Goal: Task Accomplishment & Management: Manage account settings

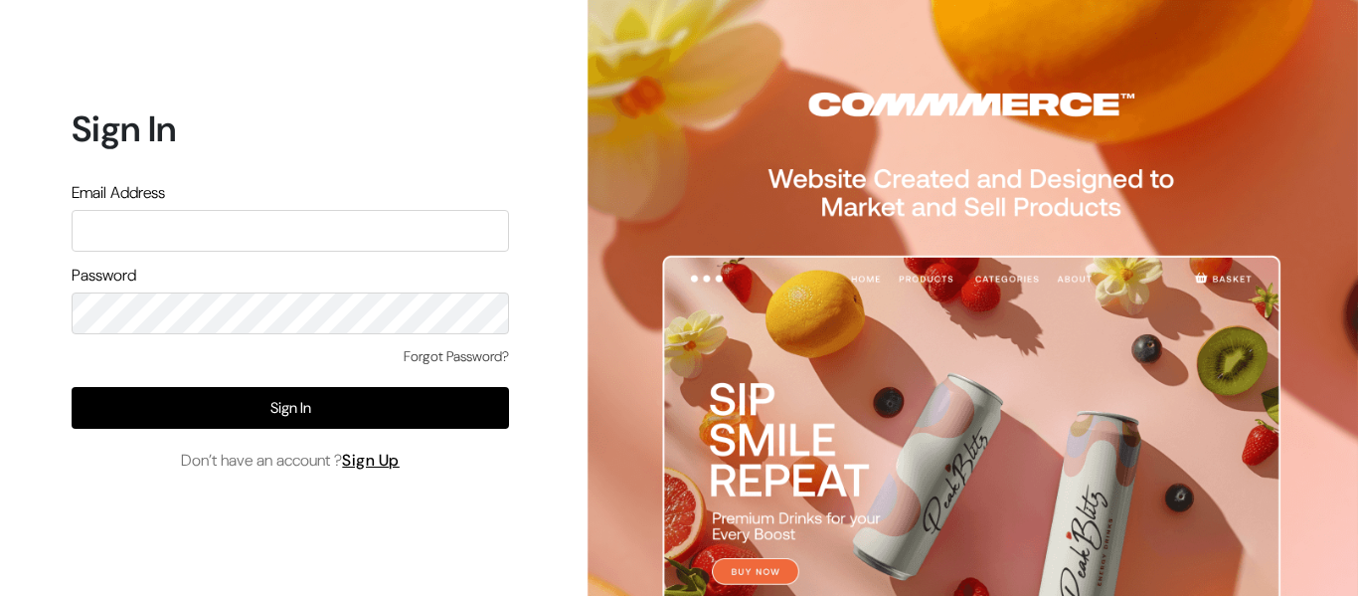
click at [153, 235] on input "text" at bounding box center [290, 231] width 437 height 42
type input "[EMAIL_ADDRESS][DOMAIN_NAME]"
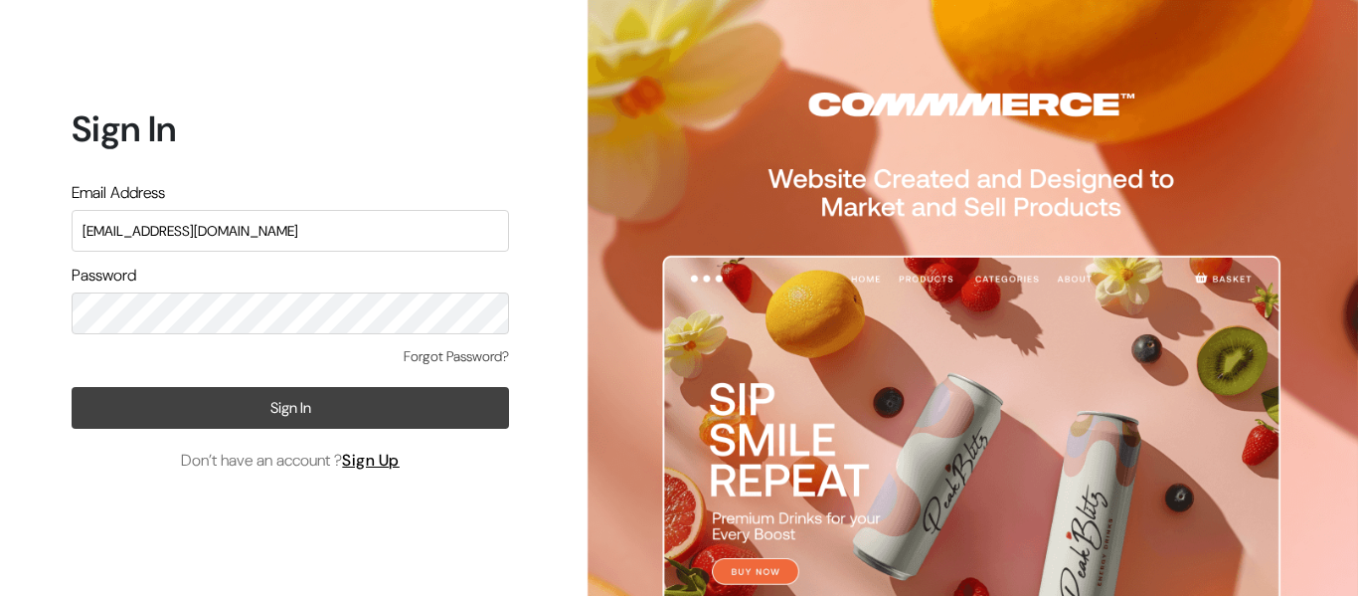
click at [273, 419] on button "Sign In" at bounding box center [290, 408] width 437 height 42
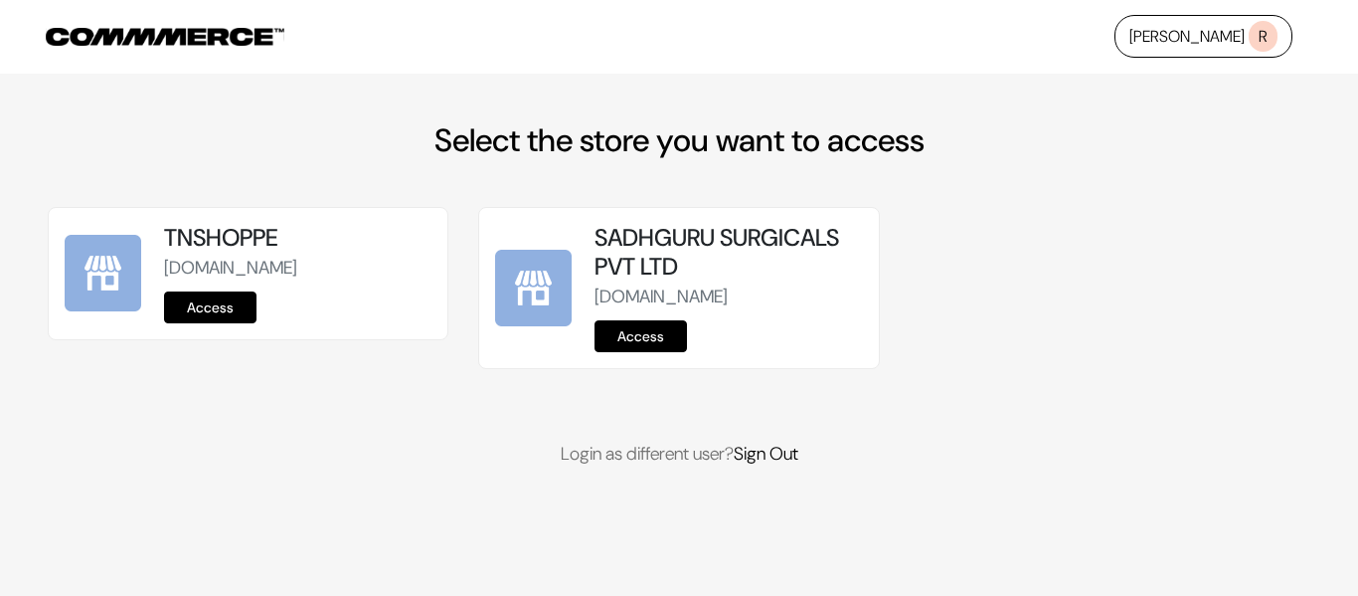
click at [230, 308] on link "Access" at bounding box center [210, 307] width 92 height 32
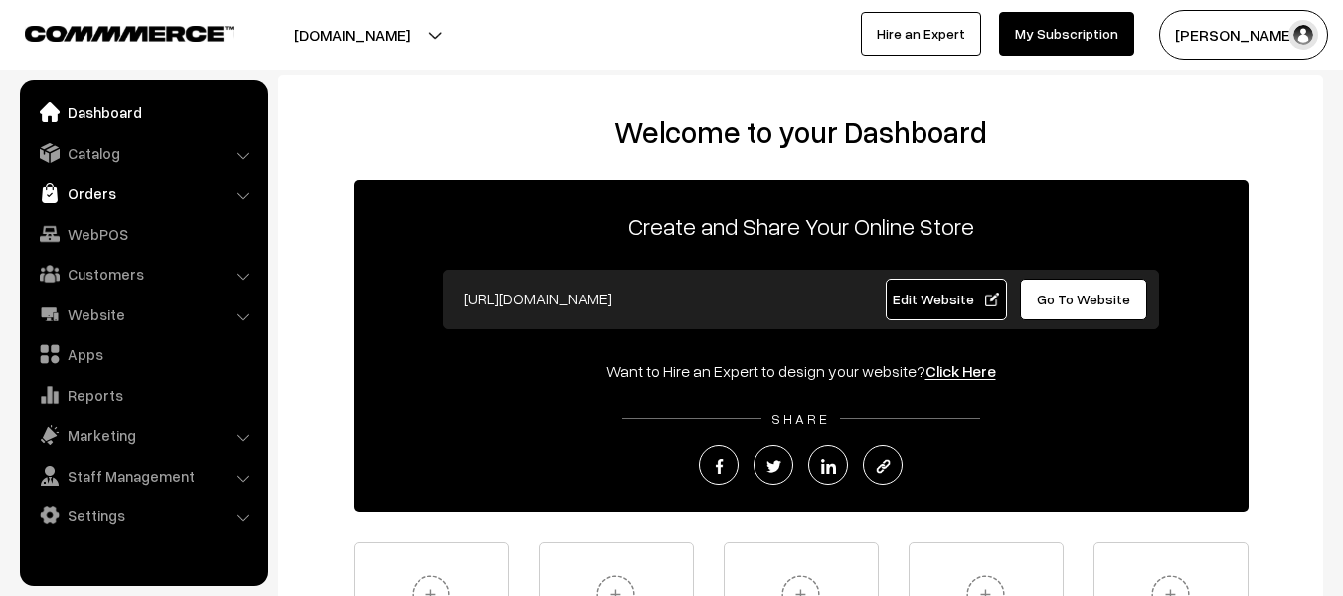
click at [140, 197] on link "Orders" at bounding box center [143, 193] width 237 height 36
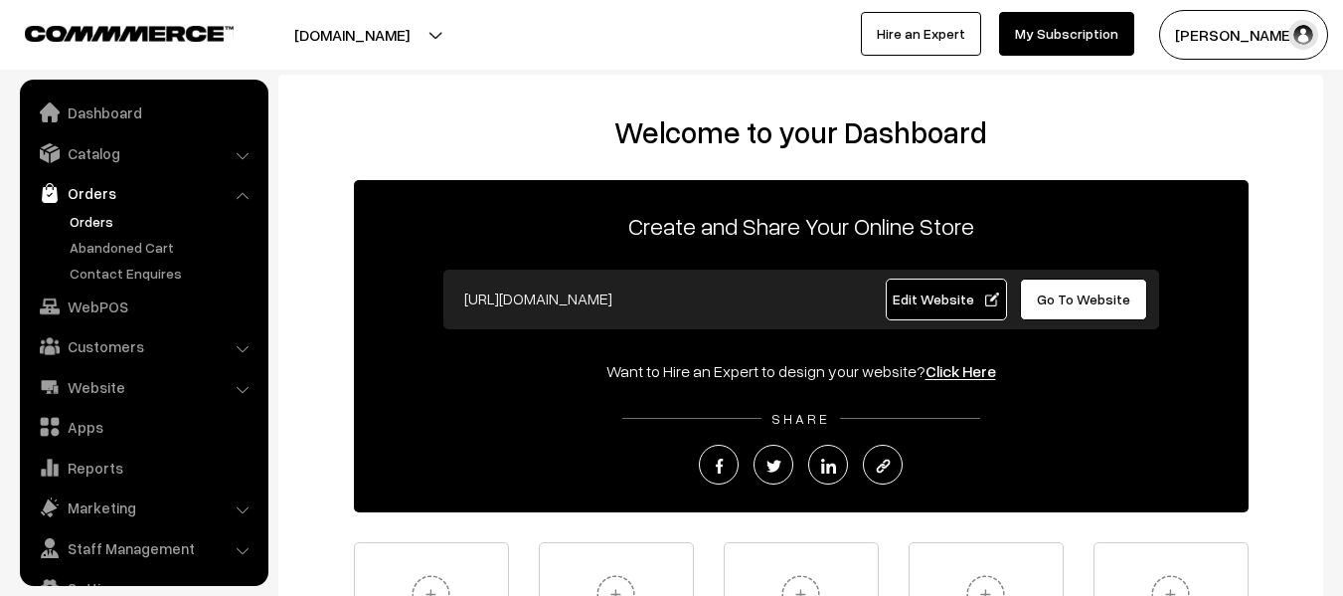
click at [99, 211] on link "Orders" at bounding box center [163, 221] width 197 height 21
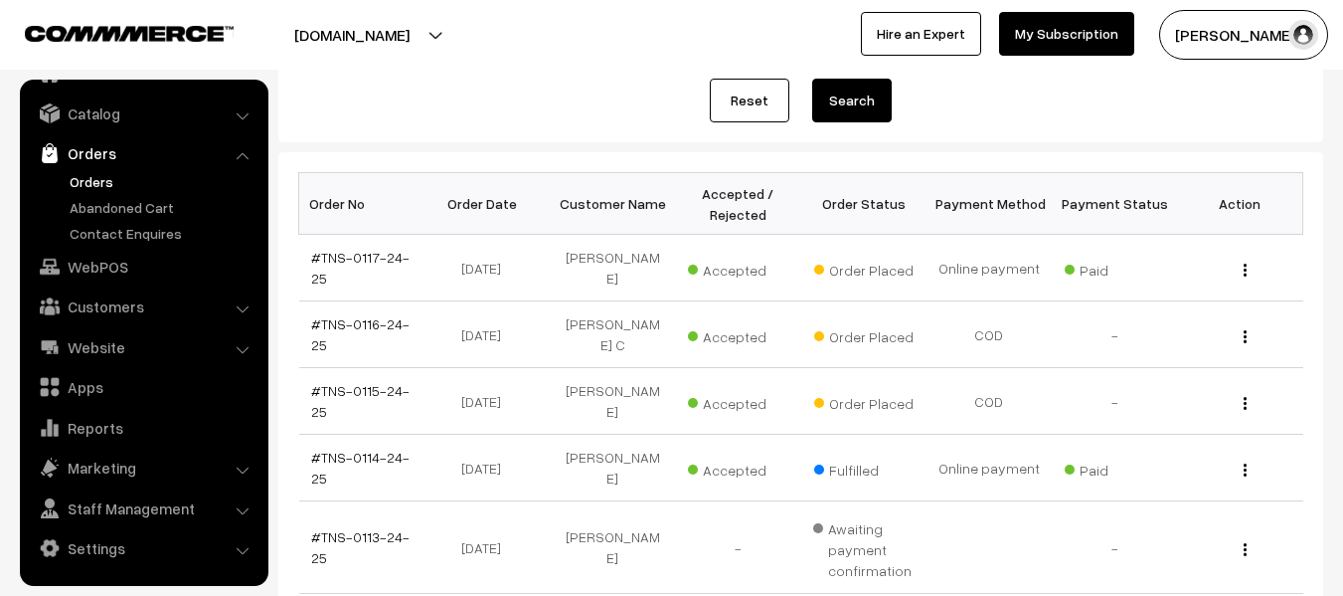
scroll to position [236, 0]
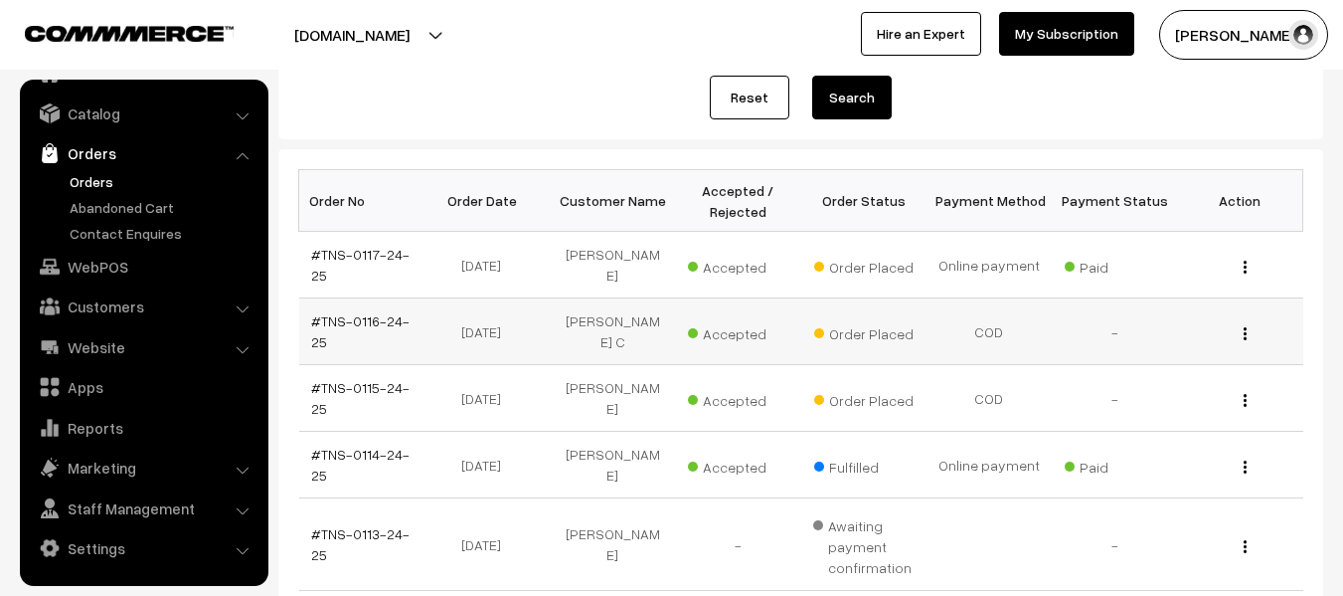
click at [1247, 338] on button "button" at bounding box center [1245, 333] width 5 height 16
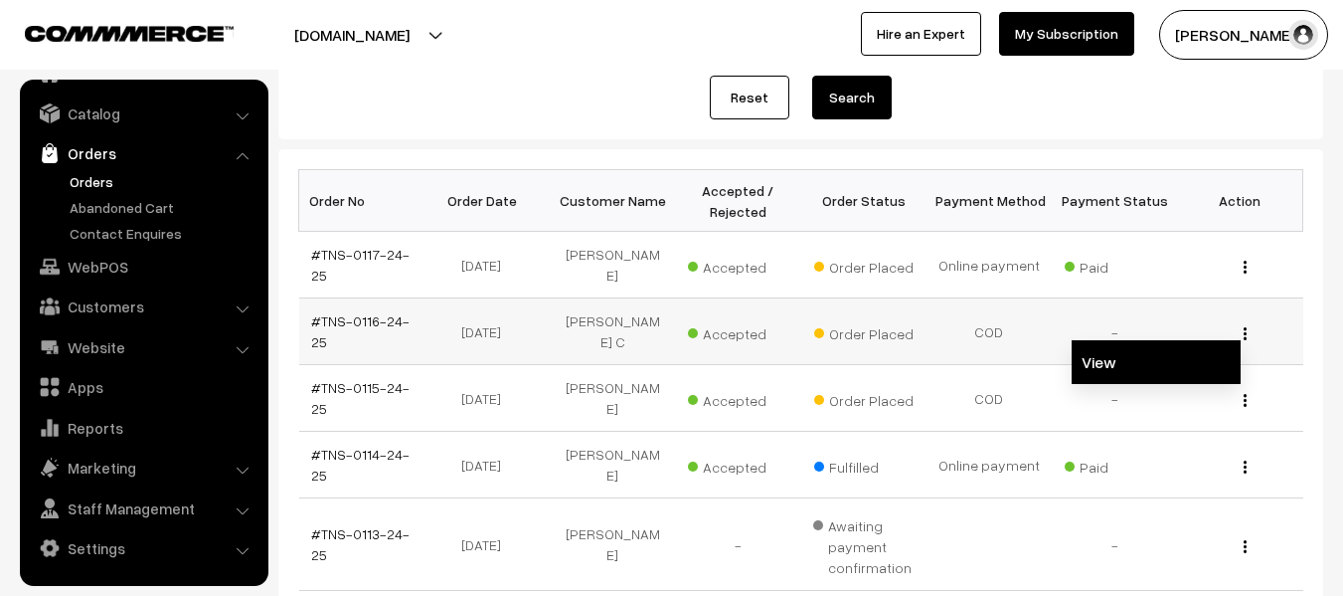
click at [1189, 348] on link "View" at bounding box center [1156, 362] width 169 height 44
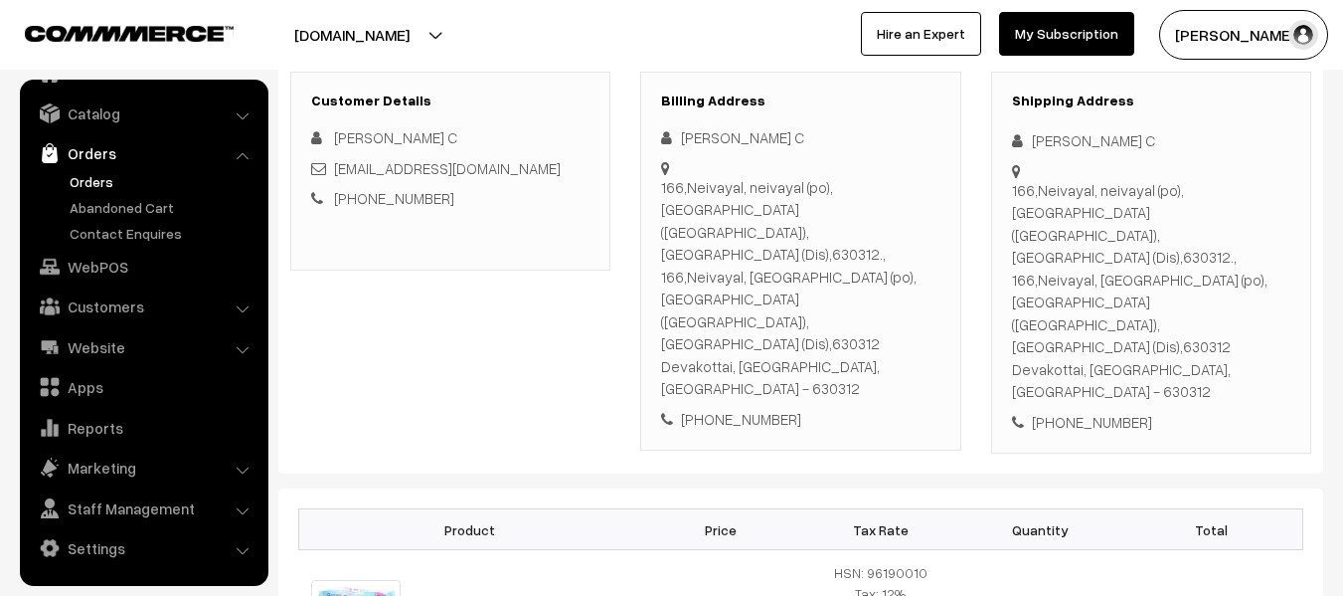
scroll to position [284, 0]
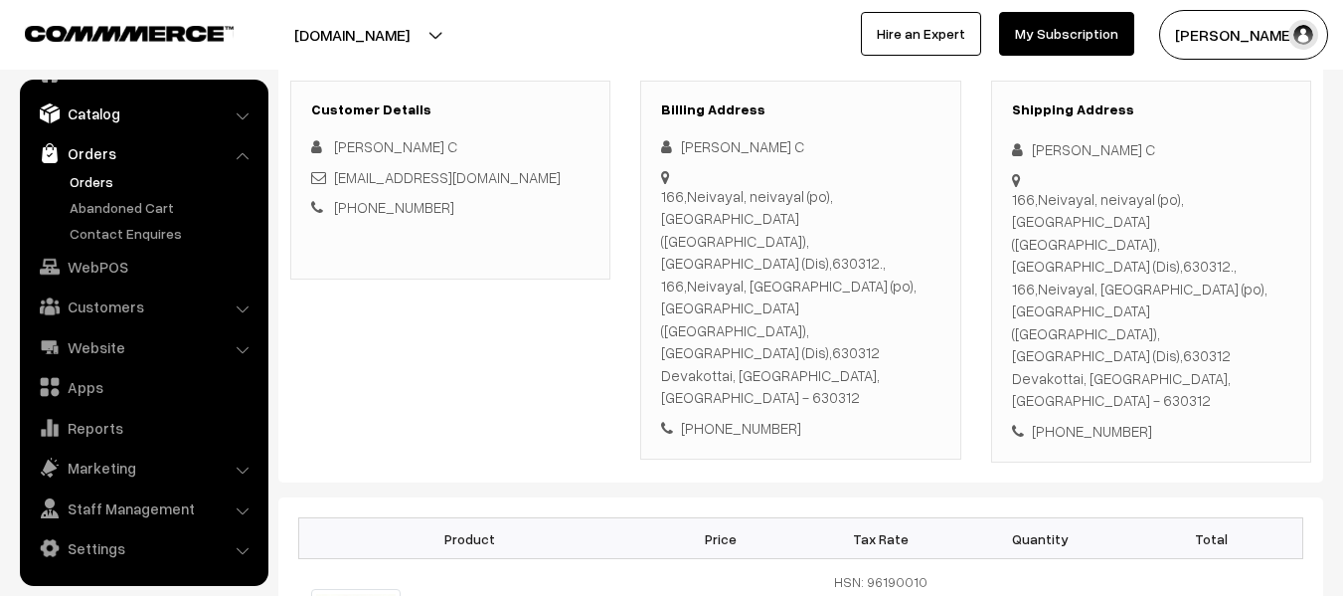
click at [108, 113] on link "Catalog" at bounding box center [143, 113] width 237 height 36
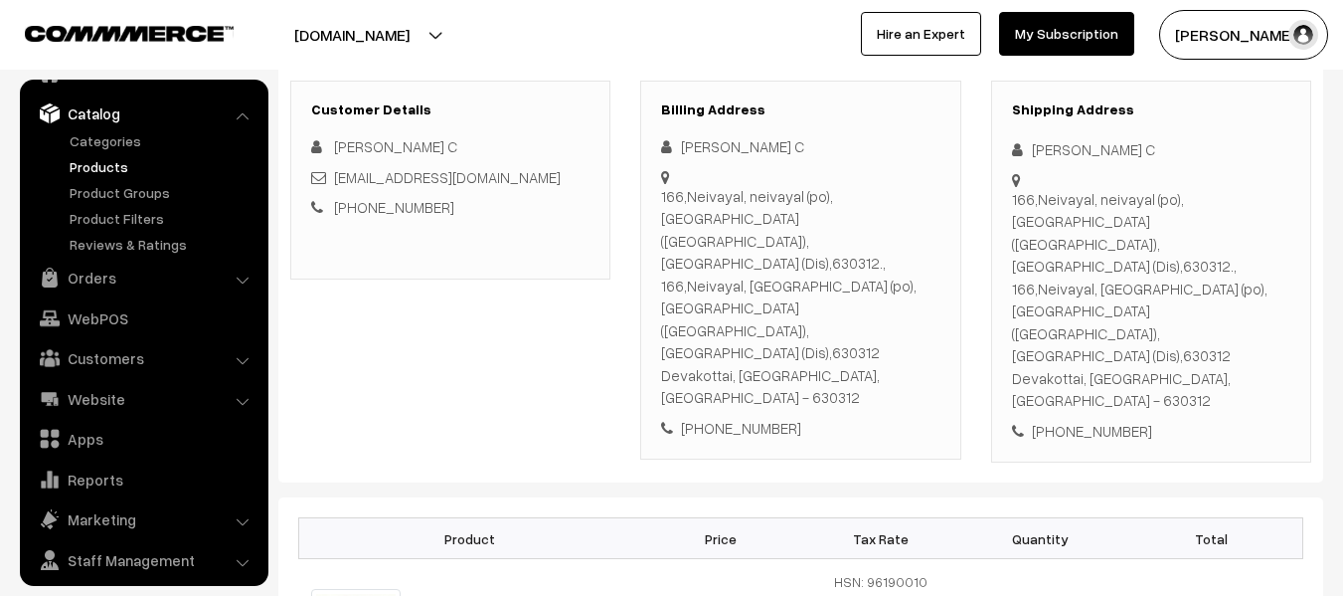
click at [101, 167] on link "Products" at bounding box center [163, 166] width 197 height 21
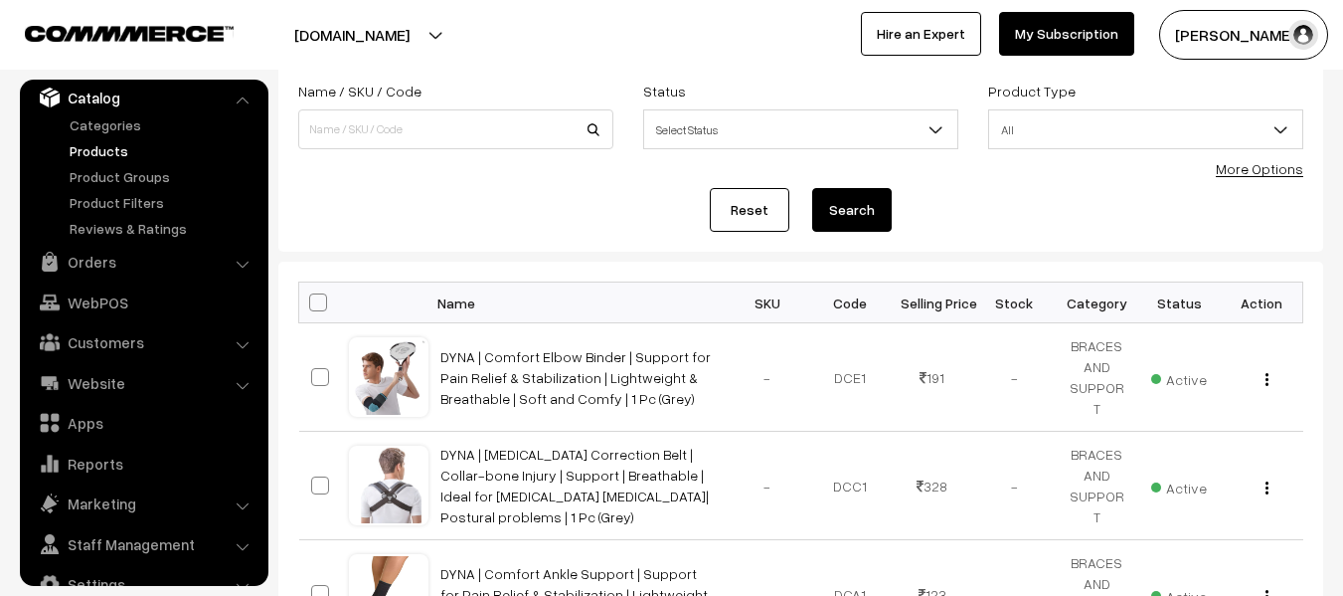
scroll to position [45, 0]
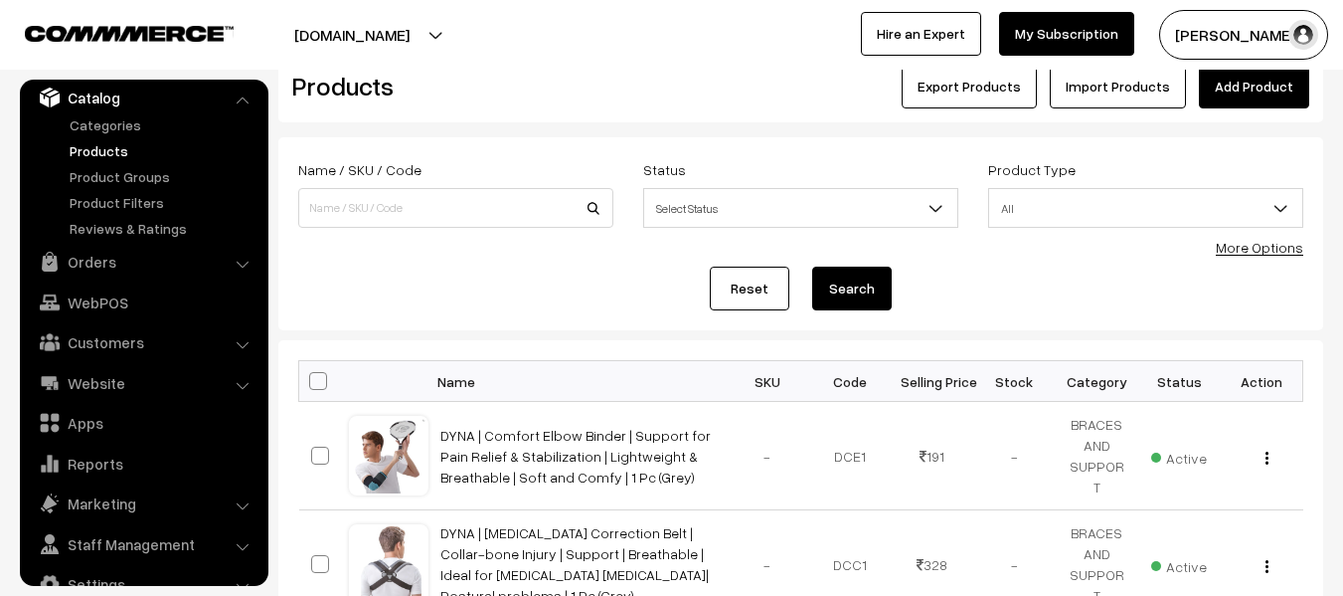
click at [1082, 217] on span "All" at bounding box center [1145, 208] width 313 height 35
click at [523, 214] on input at bounding box center [455, 208] width 315 height 40
type input "teddy daiper"
click at [812, 266] on button "Search" at bounding box center [852, 288] width 80 height 44
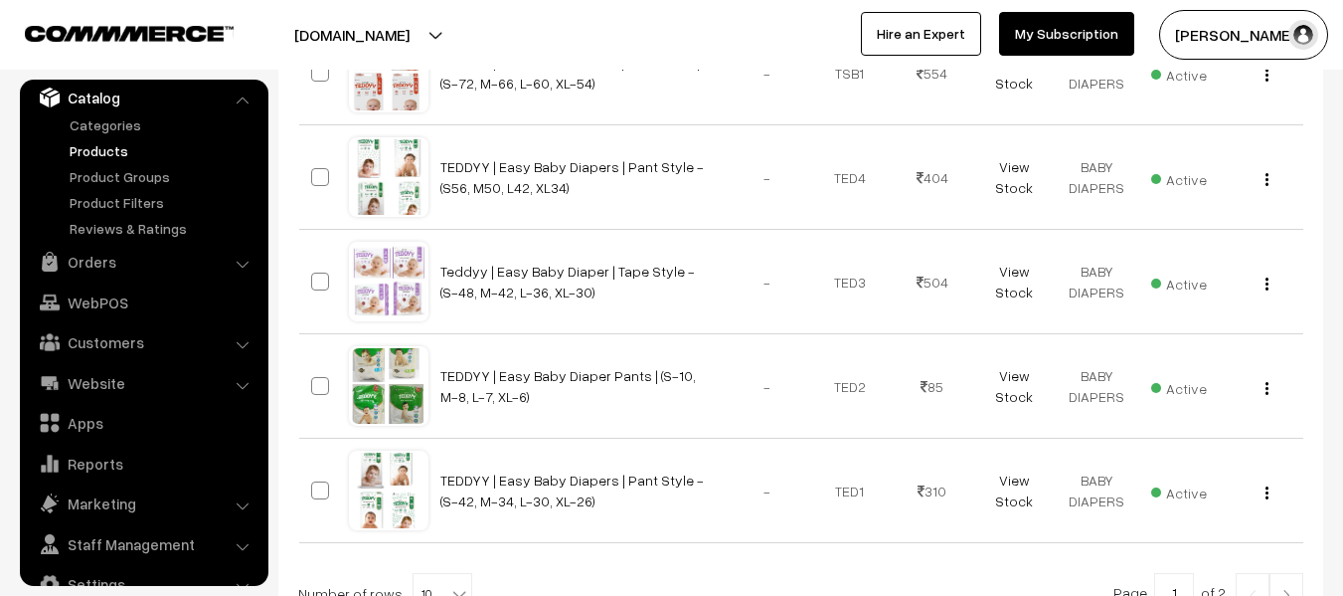
scroll to position [1173, 0]
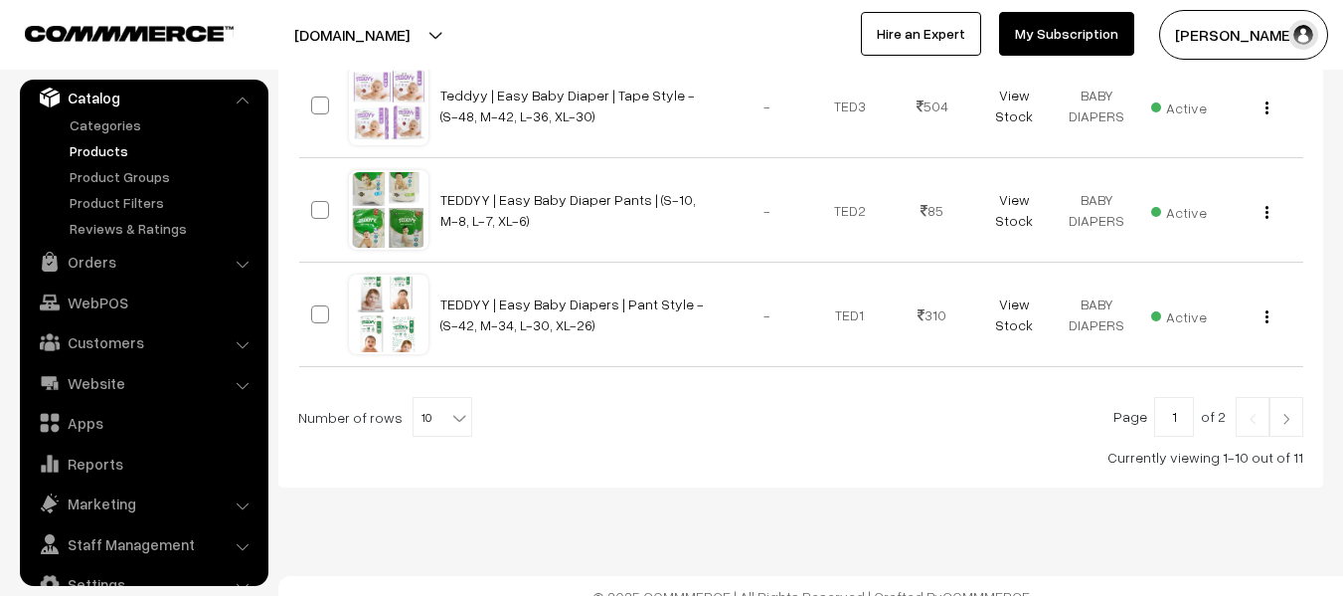
click at [449, 408] on b at bounding box center [459, 418] width 20 height 20
click at [1279, 413] on img at bounding box center [1287, 419] width 18 height 12
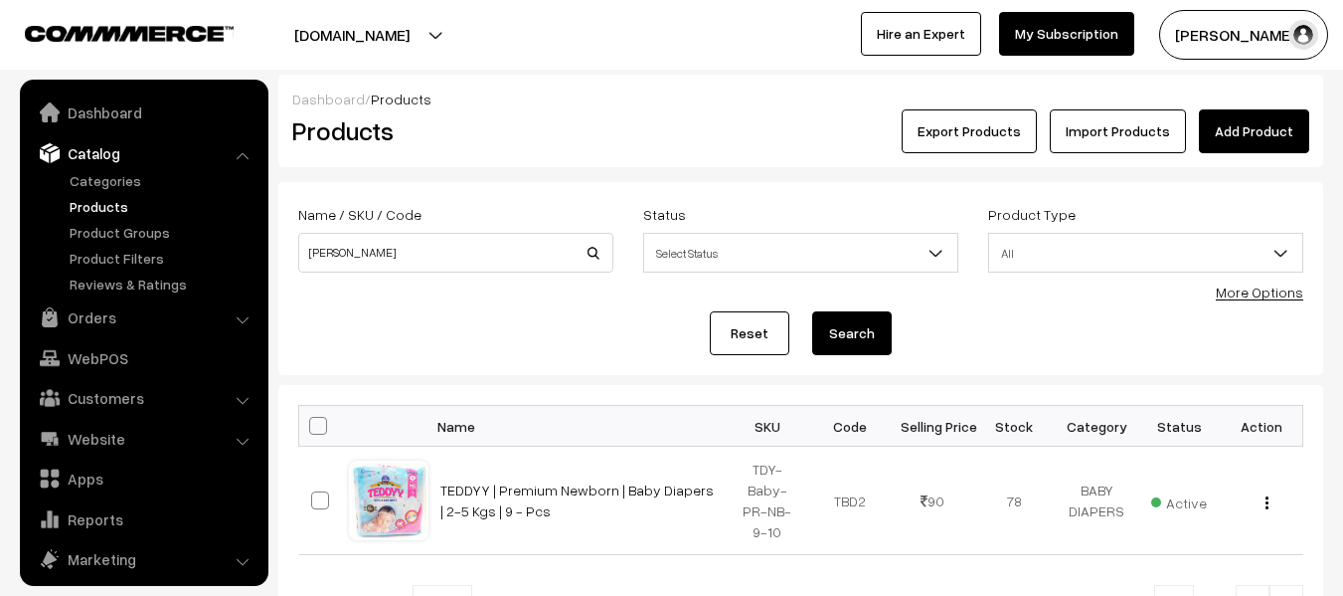
scroll to position [56, 0]
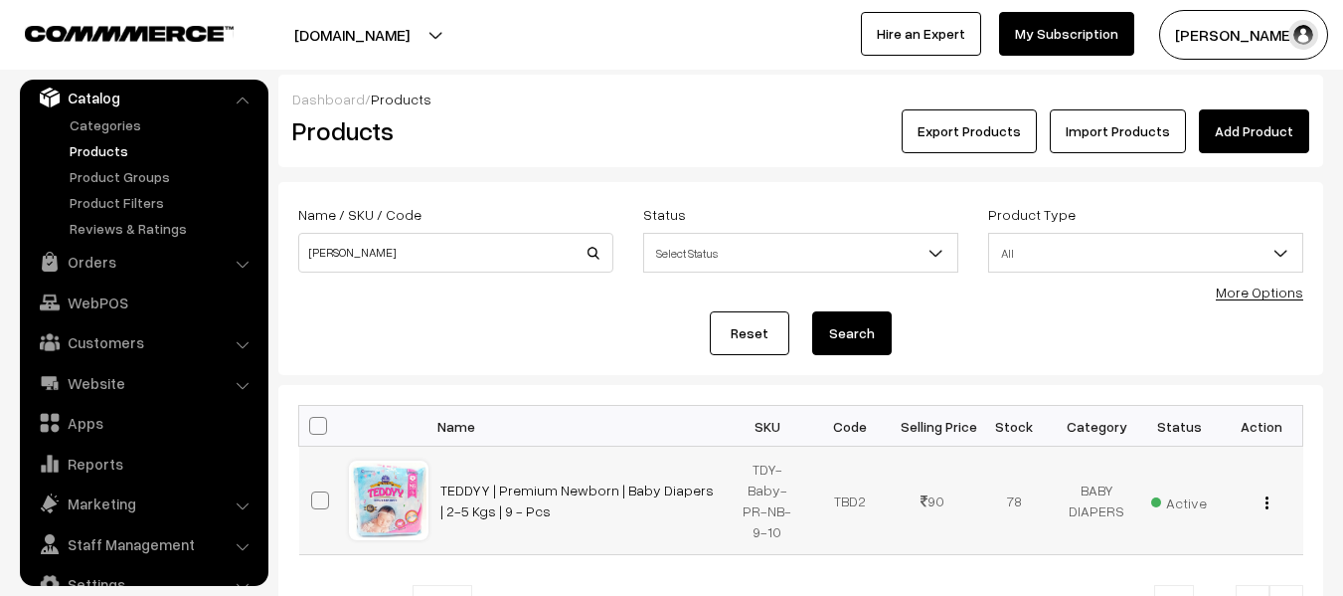
click at [314, 495] on span at bounding box center [320, 500] width 18 height 18
click at [314, 494] on input "checkbox" at bounding box center [307, 487] width 13 height 13
checkbox input "true"
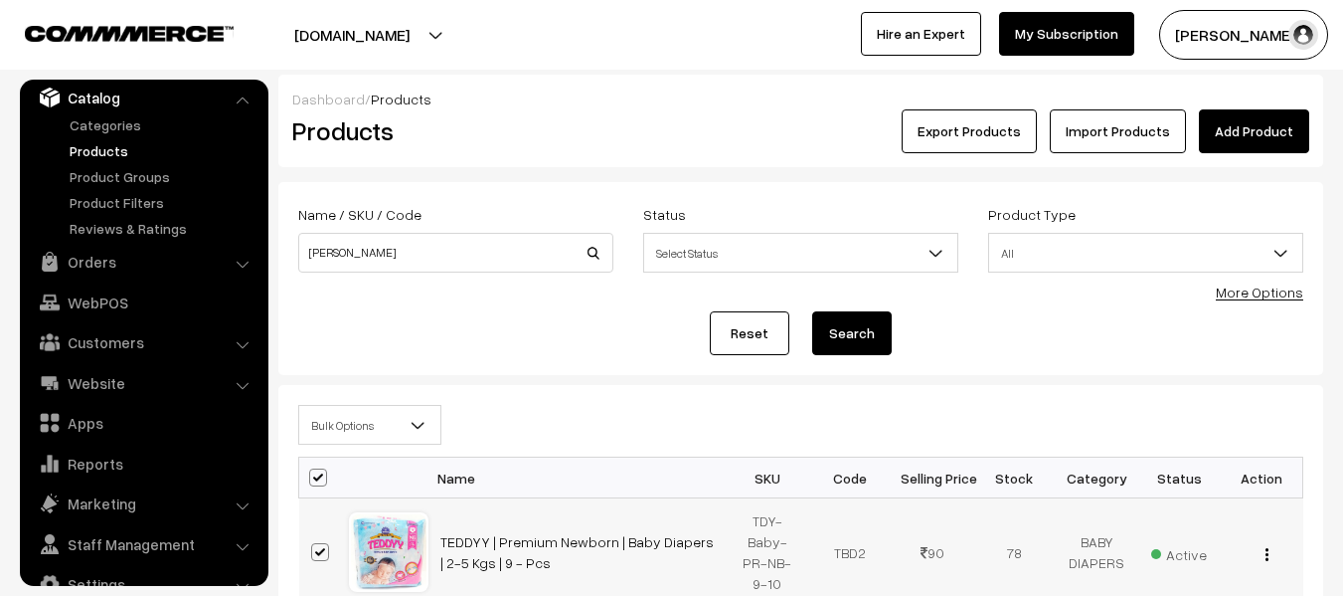
click at [1269, 552] on button "button" at bounding box center [1267, 554] width 5 height 16
click at [1133, 581] on link "View" at bounding box center [1178, 583] width 169 height 44
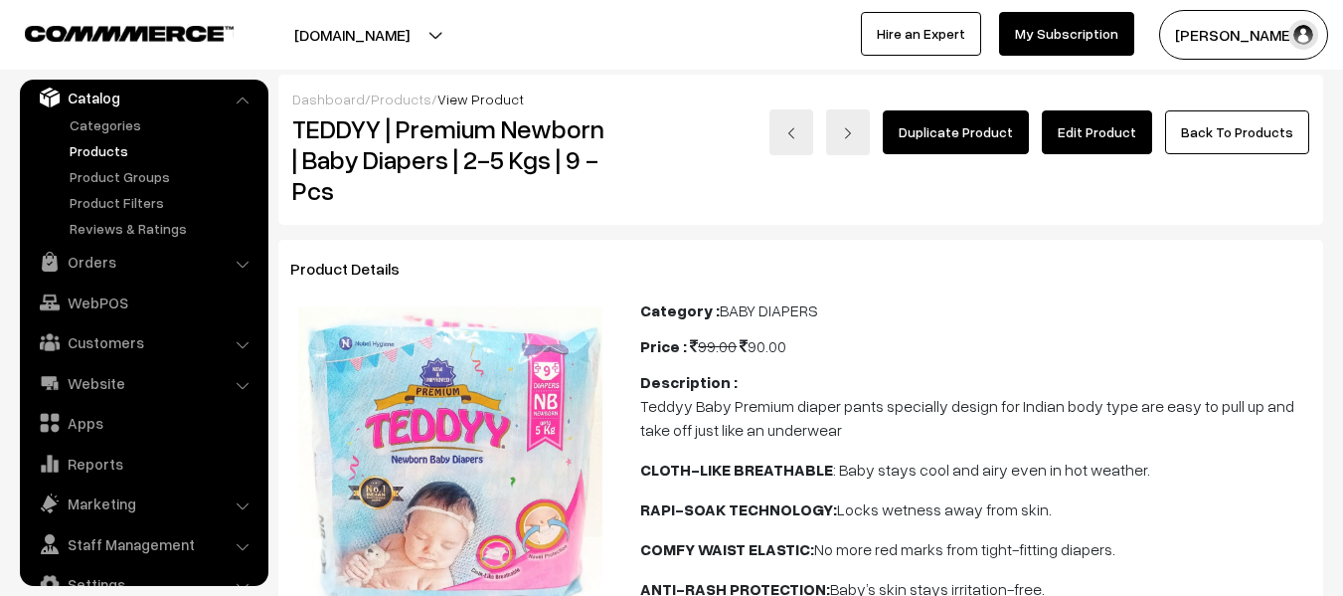
click at [1108, 138] on link "Edit Product" at bounding box center [1097, 132] width 110 height 44
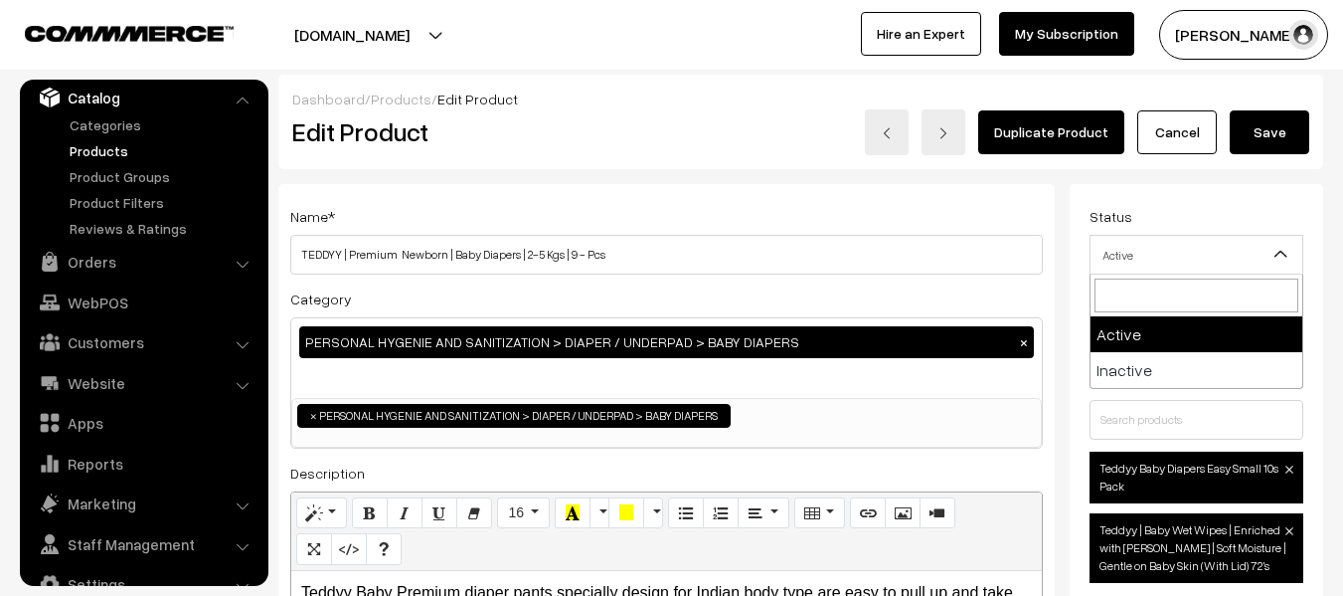
click at [1253, 251] on span "Active" at bounding box center [1197, 255] width 212 height 35
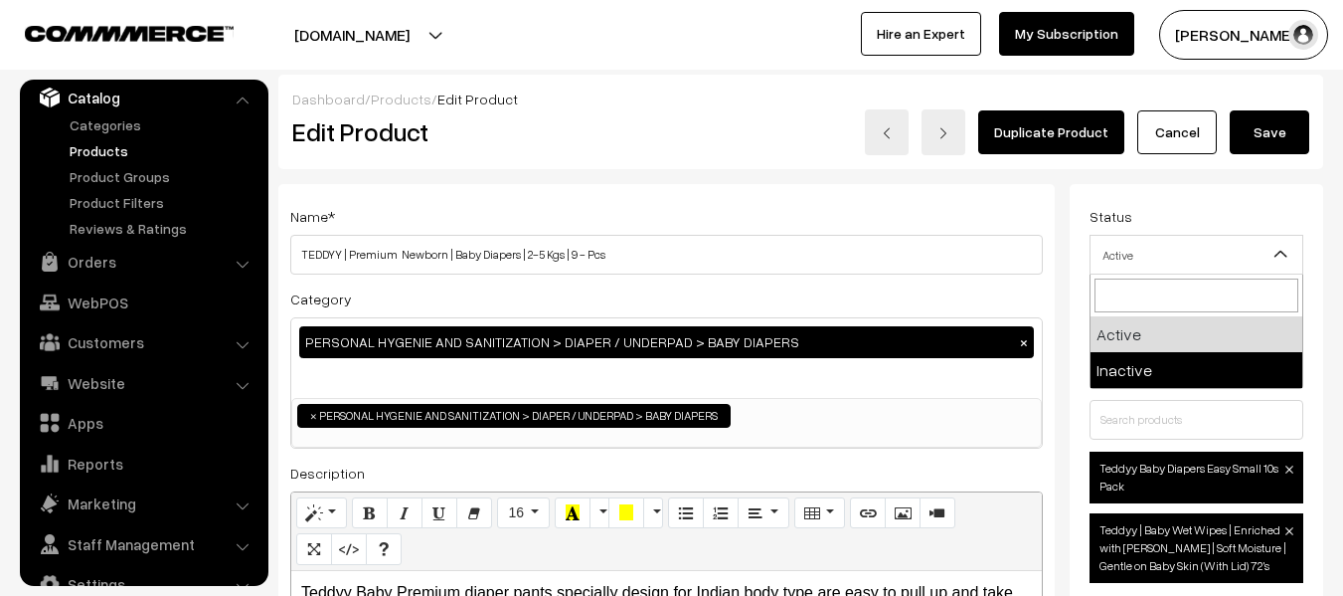
select select "2"
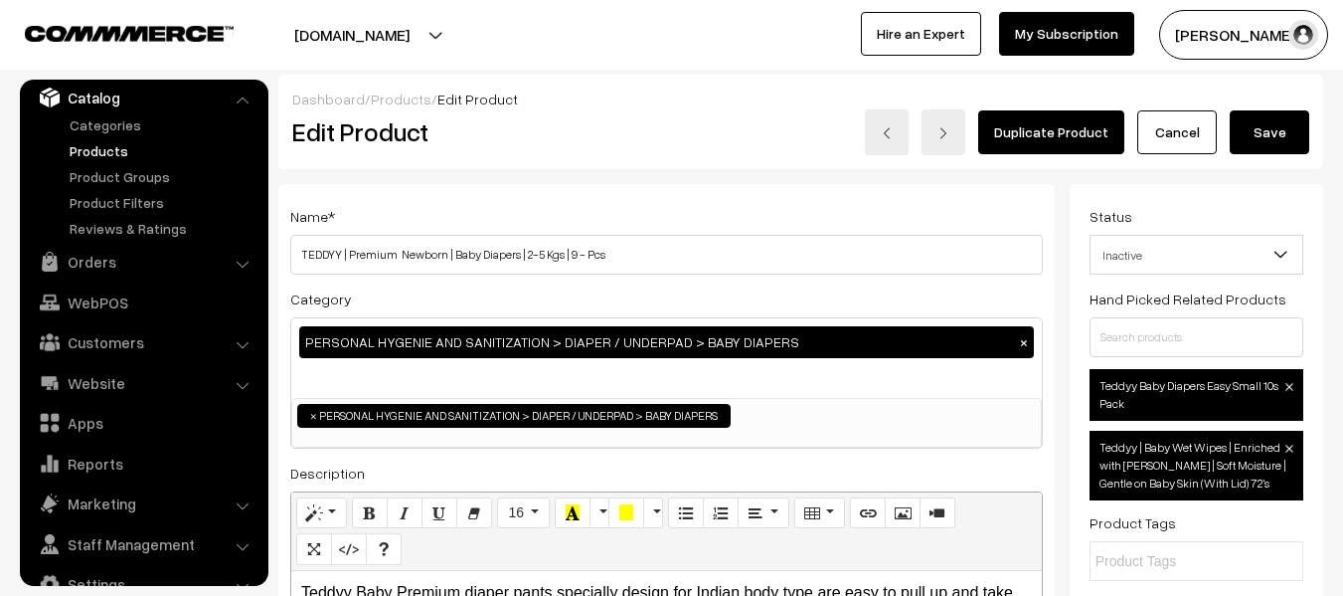
click at [1281, 143] on button "Save" at bounding box center [1270, 132] width 80 height 44
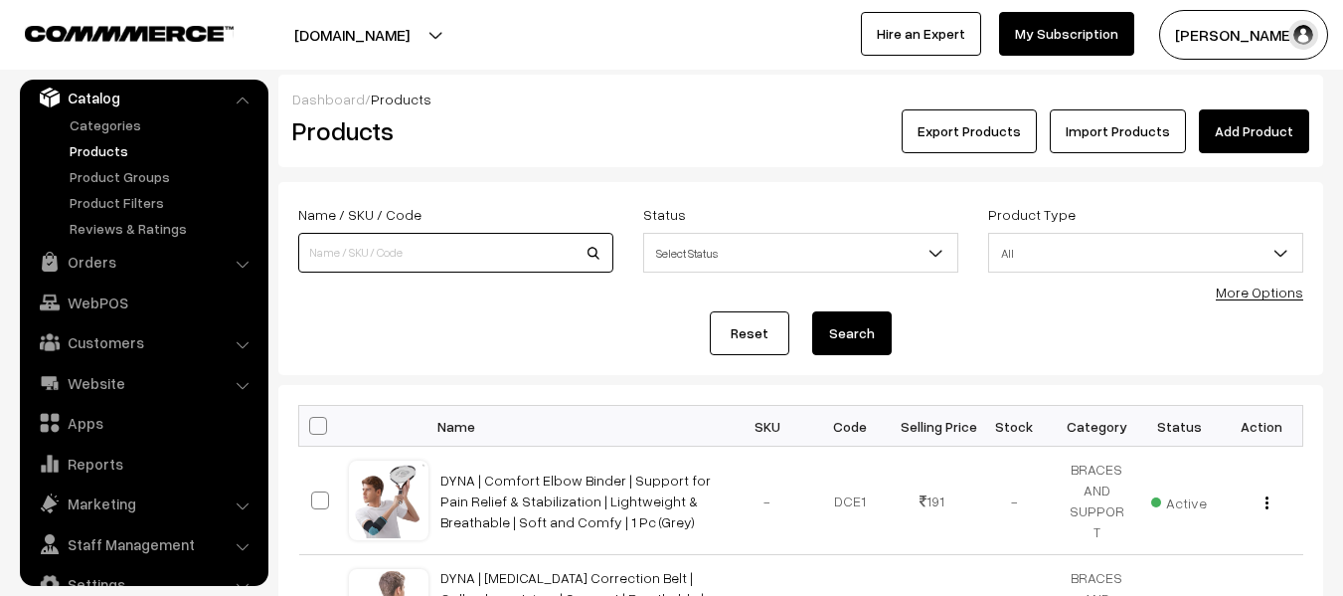
click at [391, 246] on input at bounding box center [455, 253] width 315 height 40
type input "[PERSON_NAME]"
click at [812, 311] on button "Search" at bounding box center [852, 333] width 80 height 44
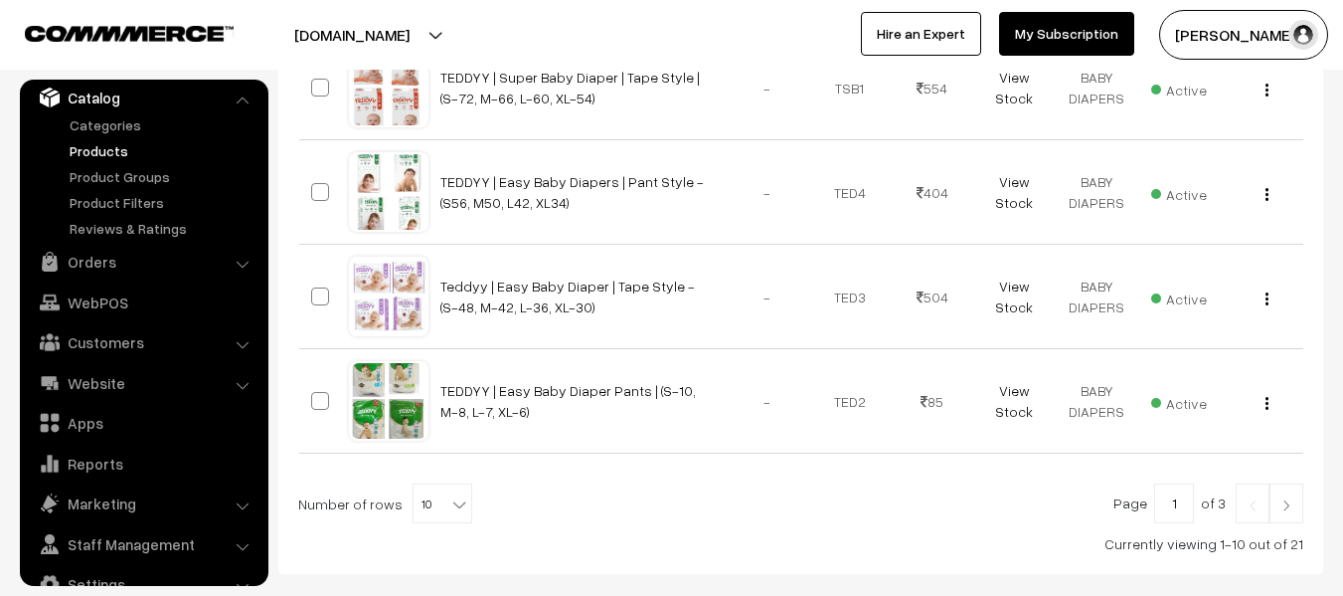
scroll to position [1087, 0]
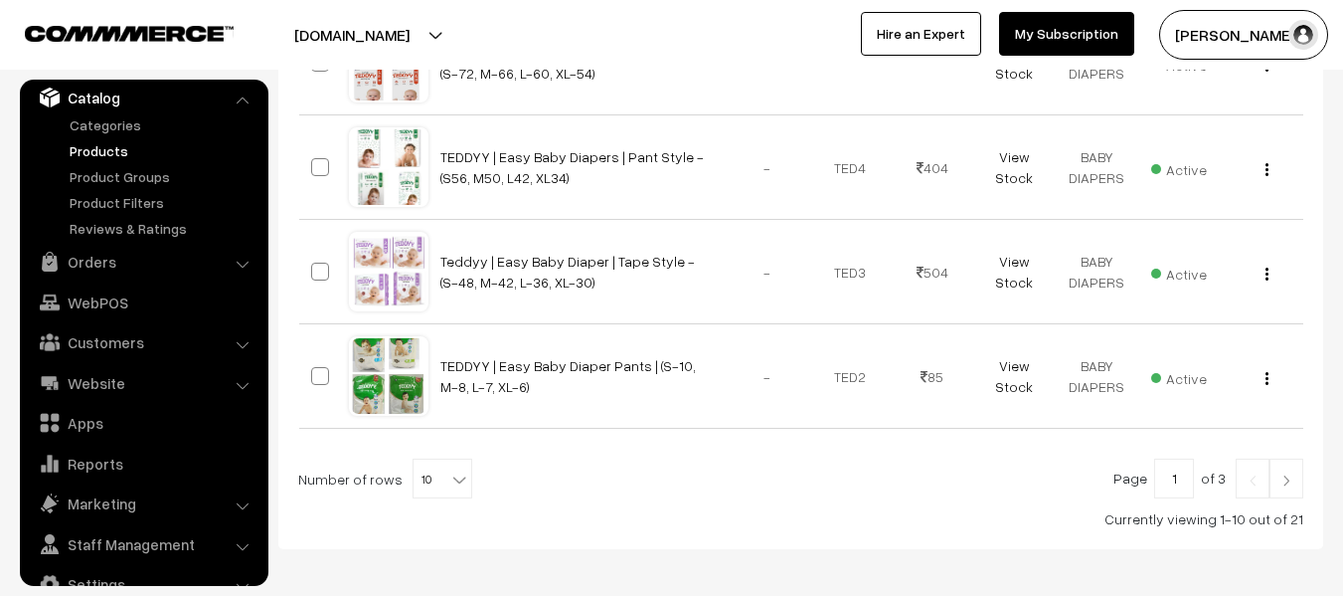
click at [1250, 474] on img at bounding box center [1253, 480] width 18 height 12
click at [1279, 474] on img at bounding box center [1287, 480] width 18 height 12
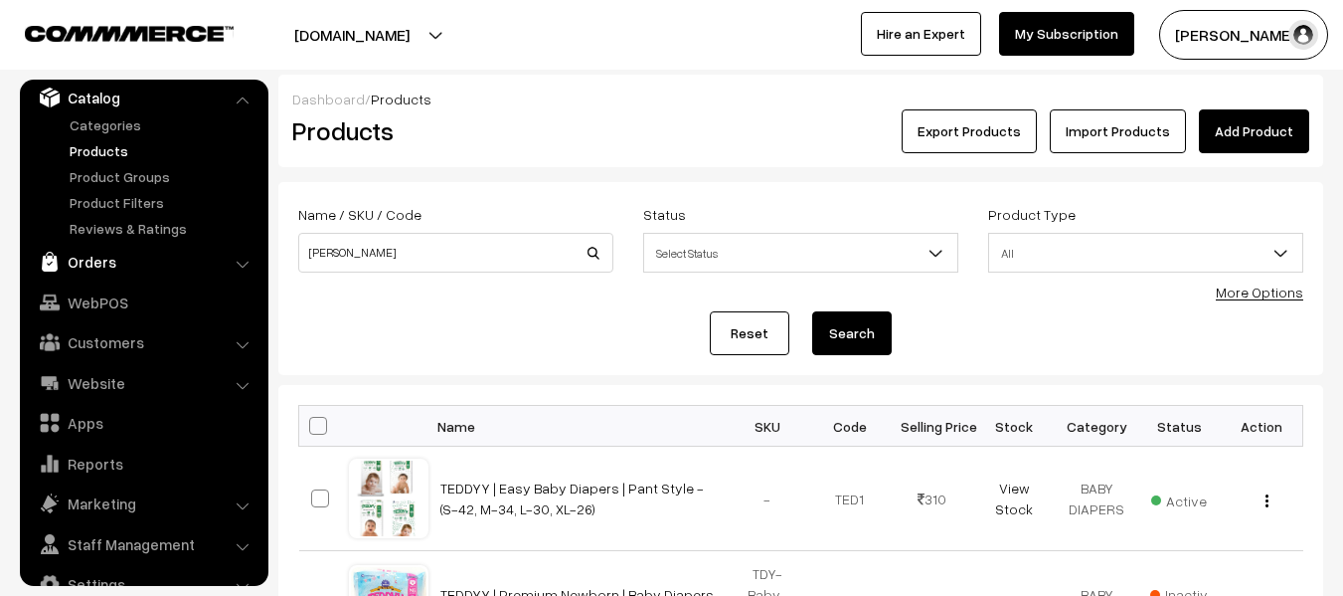
click at [103, 251] on link "Orders" at bounding box center [143, 262] width 237 height 36
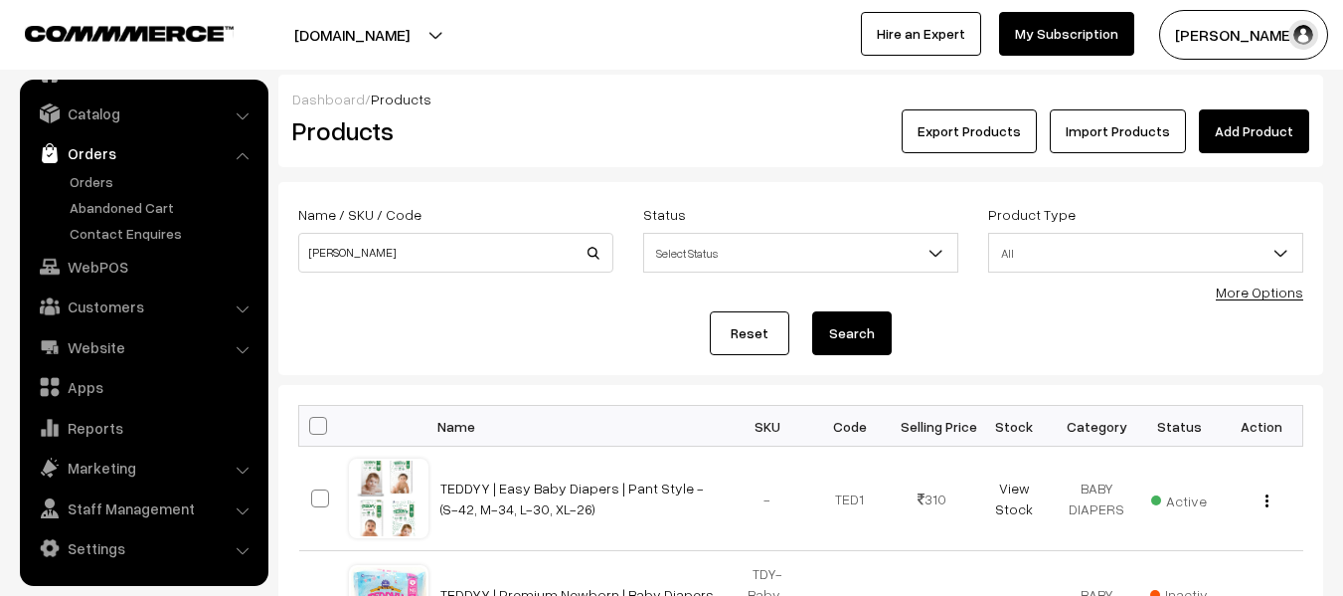
scroll to position [40, 0]
click at [119, 184] on link "Orders" at bounding box center [163, 181] width 197 height 21
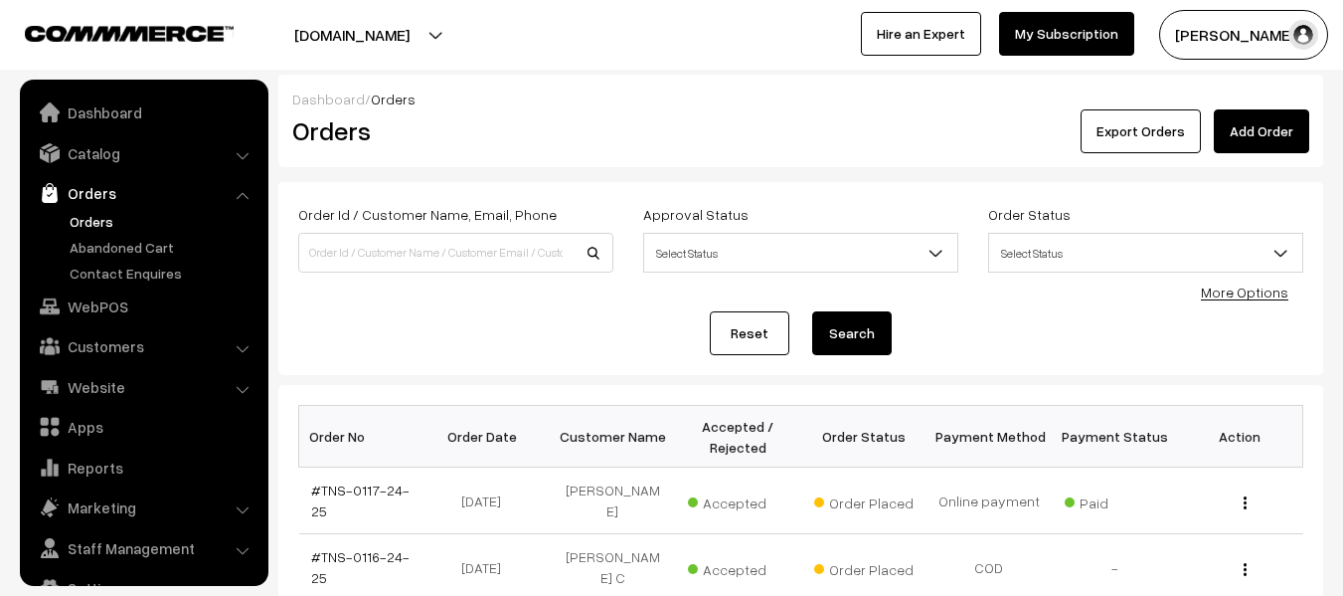
scroll to position [40, 0]
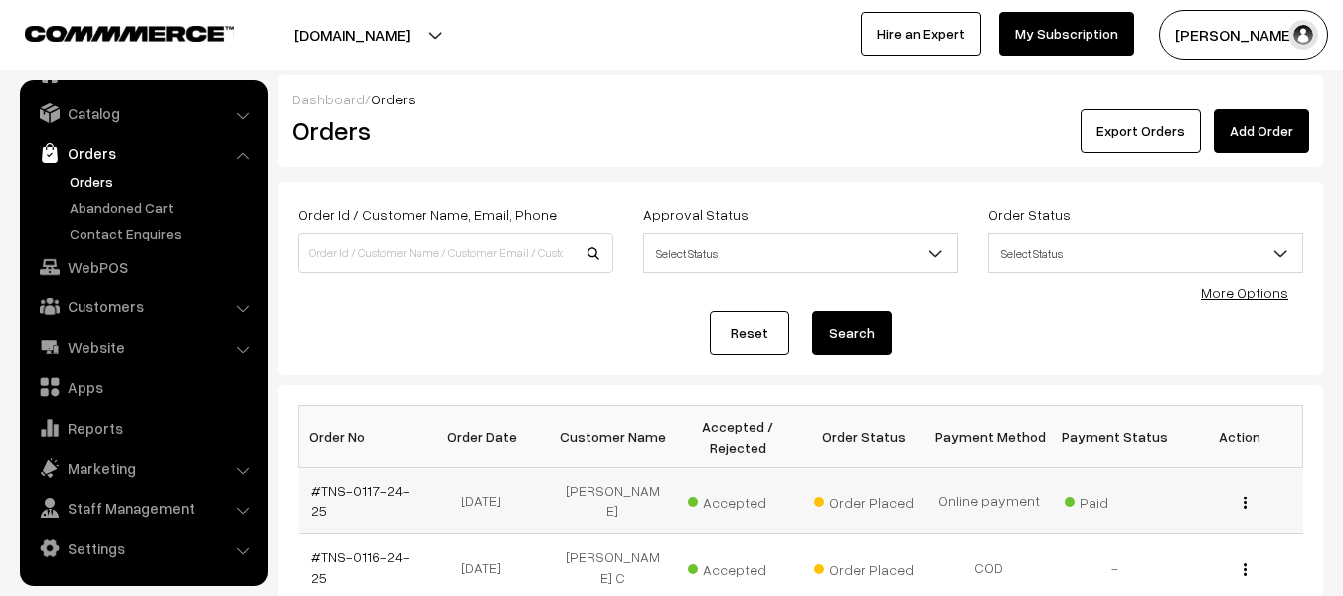
click at [1247, 497] on button "button" at bounding box center [1245, 502] width 5 height 16
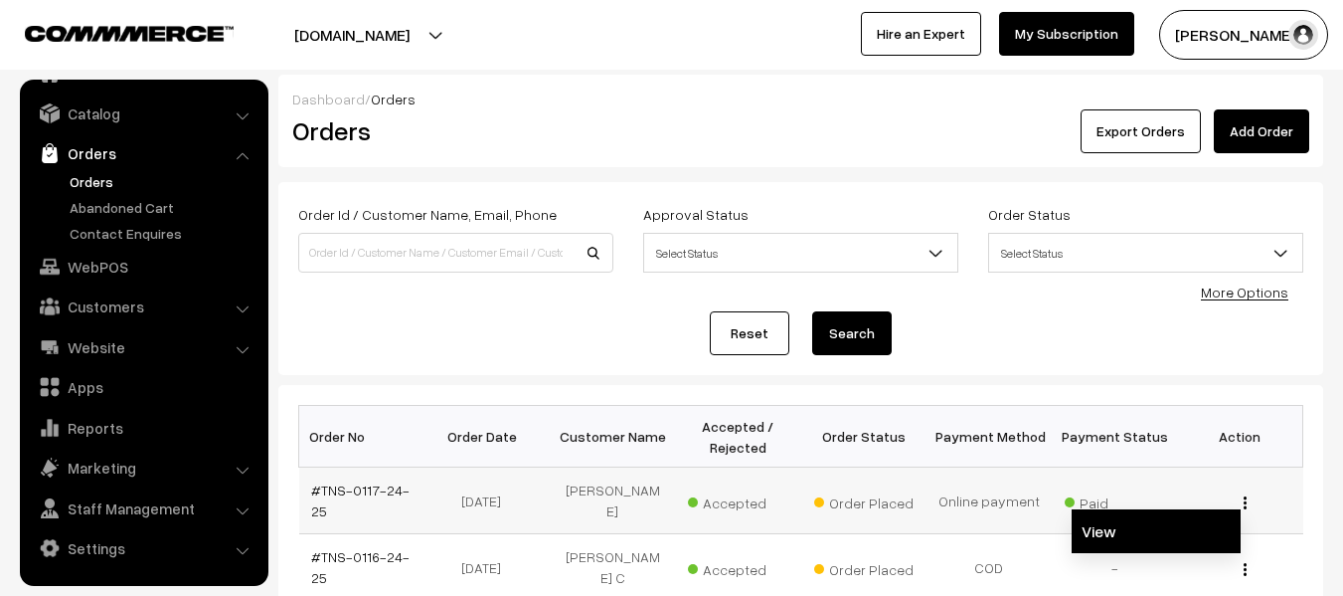
click at [1209, 533] on link "View" at bounding box center [1156, 531] width 169 height 44
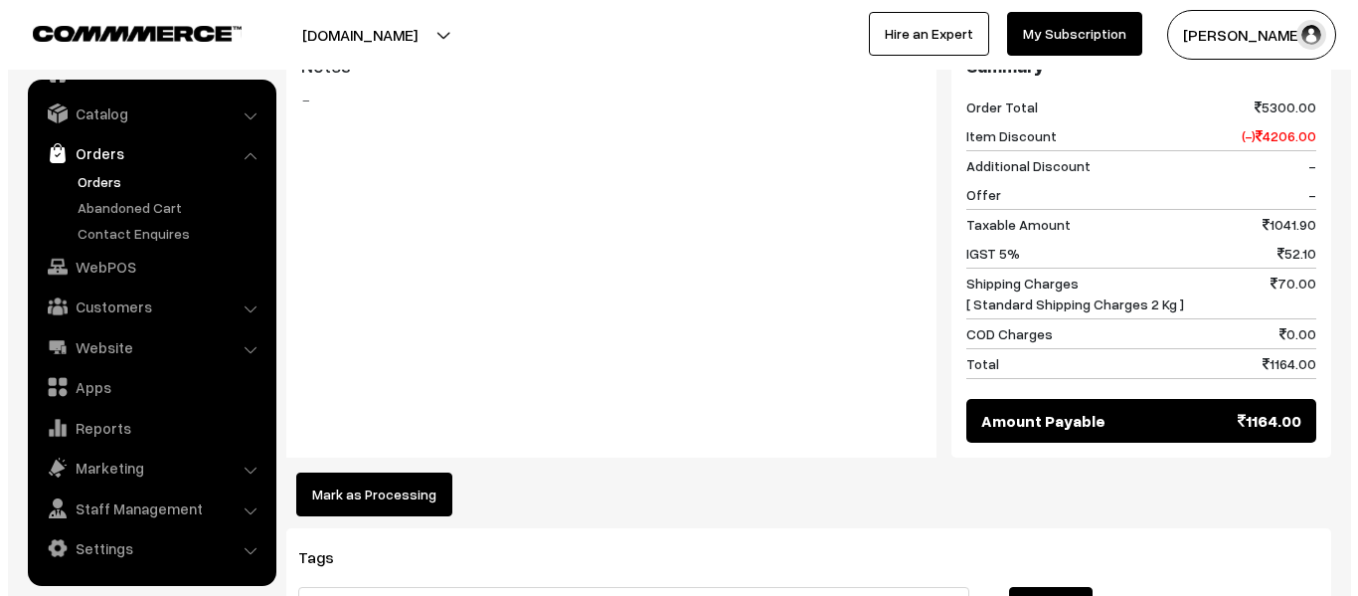
scroll to position [1064, 0]
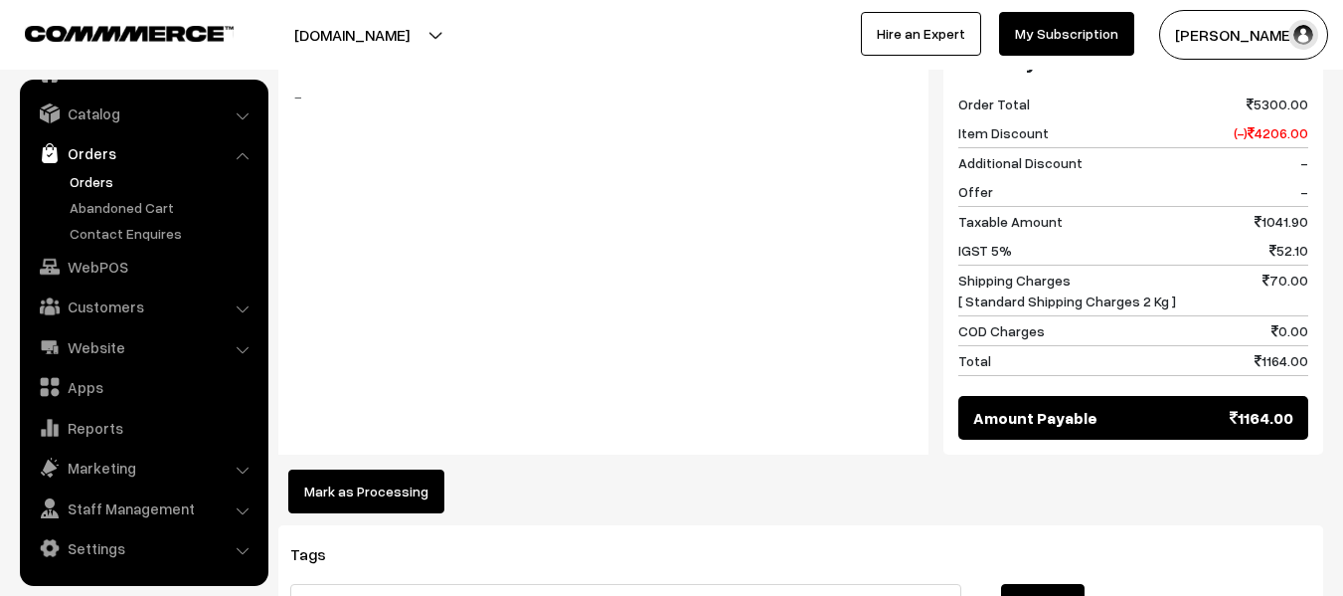
click at [336, 469] on button "Mark as Processing" at bounding box center [366, 491] width 156 height 44
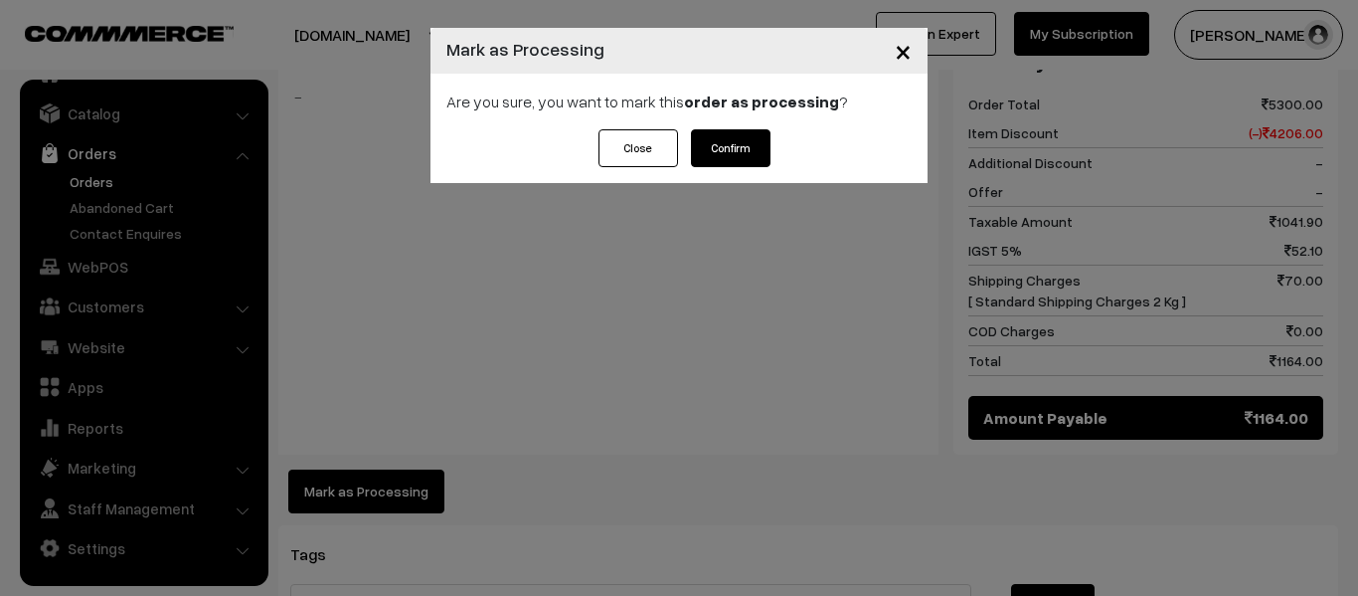
click at [733, 148] on button "Confirm" at bounding box center [731, 148] width 80 height 38
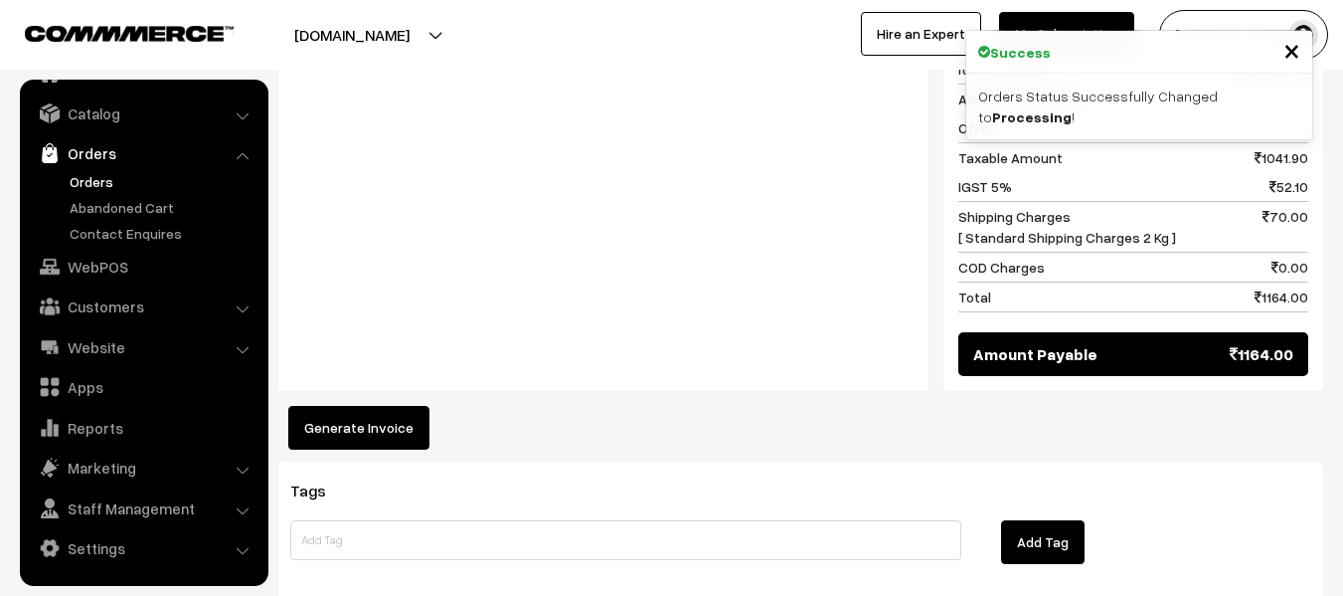
scroll to position [1131, 0]
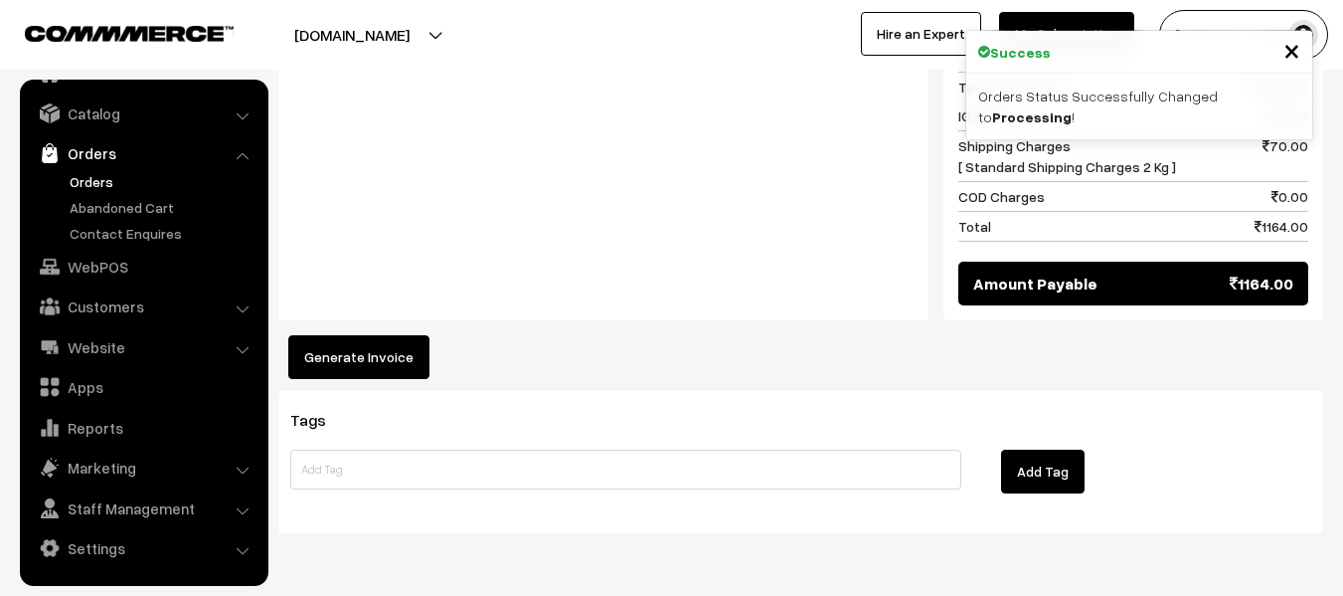
click at [339, 335] on button "Generate Invoice" at bounding box center [358, 357] width 141 height 44
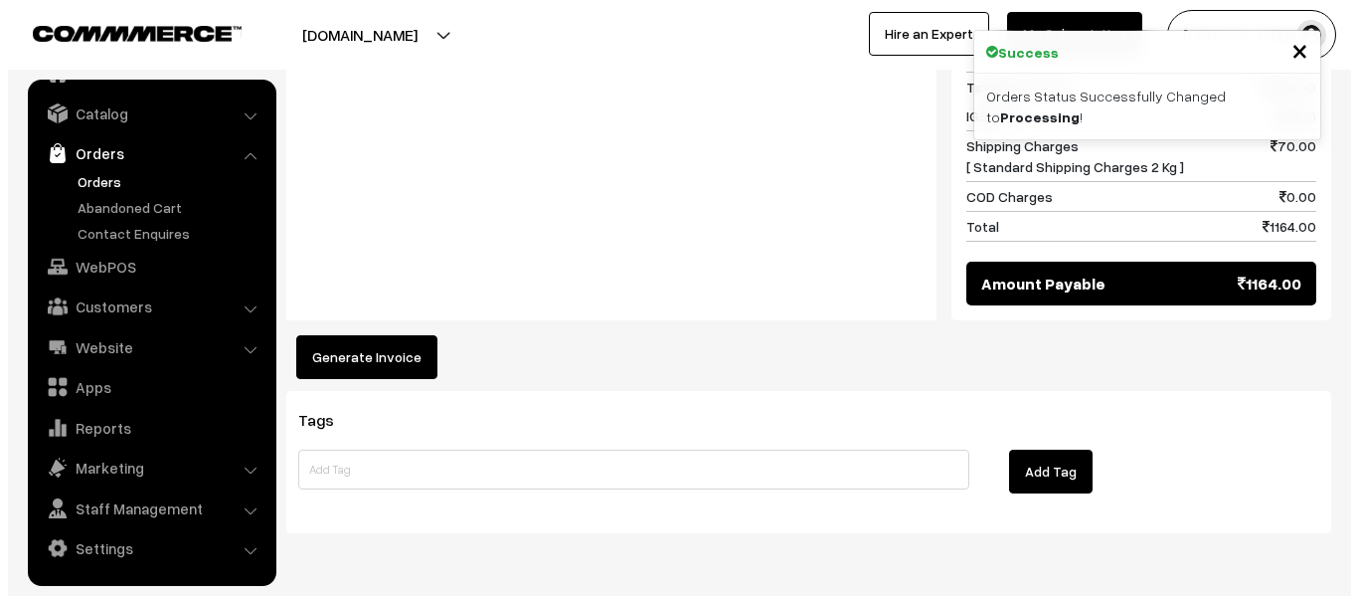
scroll to position [1132, 0]
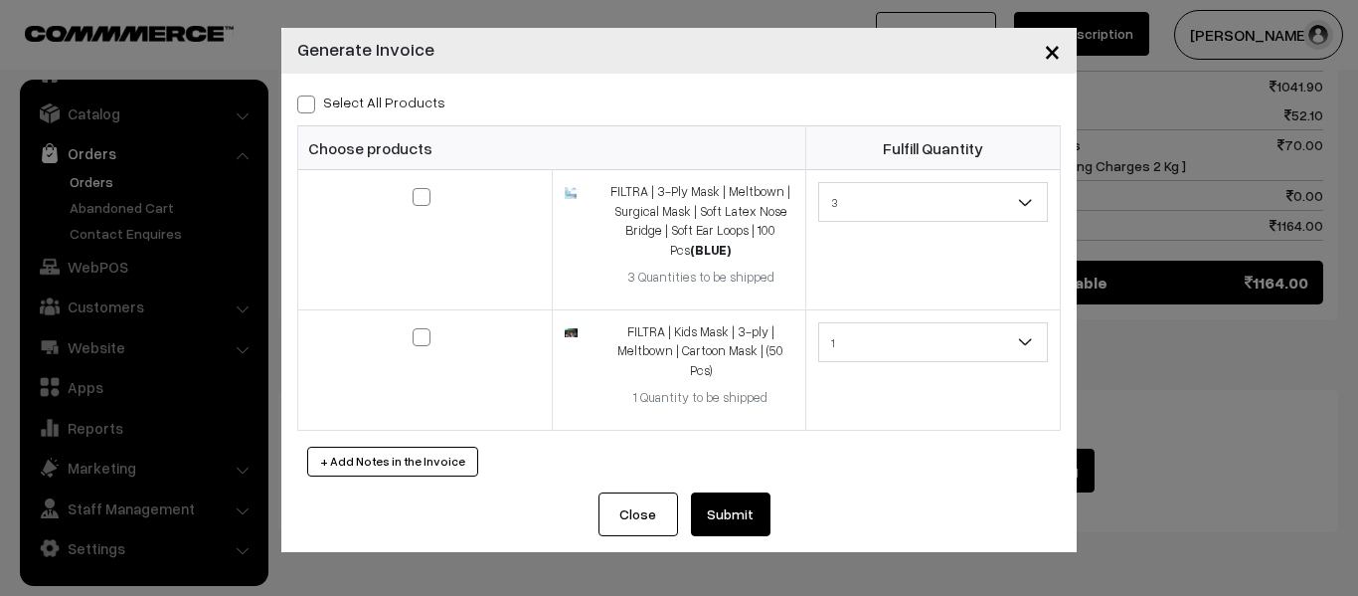
click at [308, 109] on span at bounding box center [306, 104] width 18 height 18
click at [308, 107] on input "Select All Products" at bounding box center [303, 100] width 13 height 13
checkbox input "true"
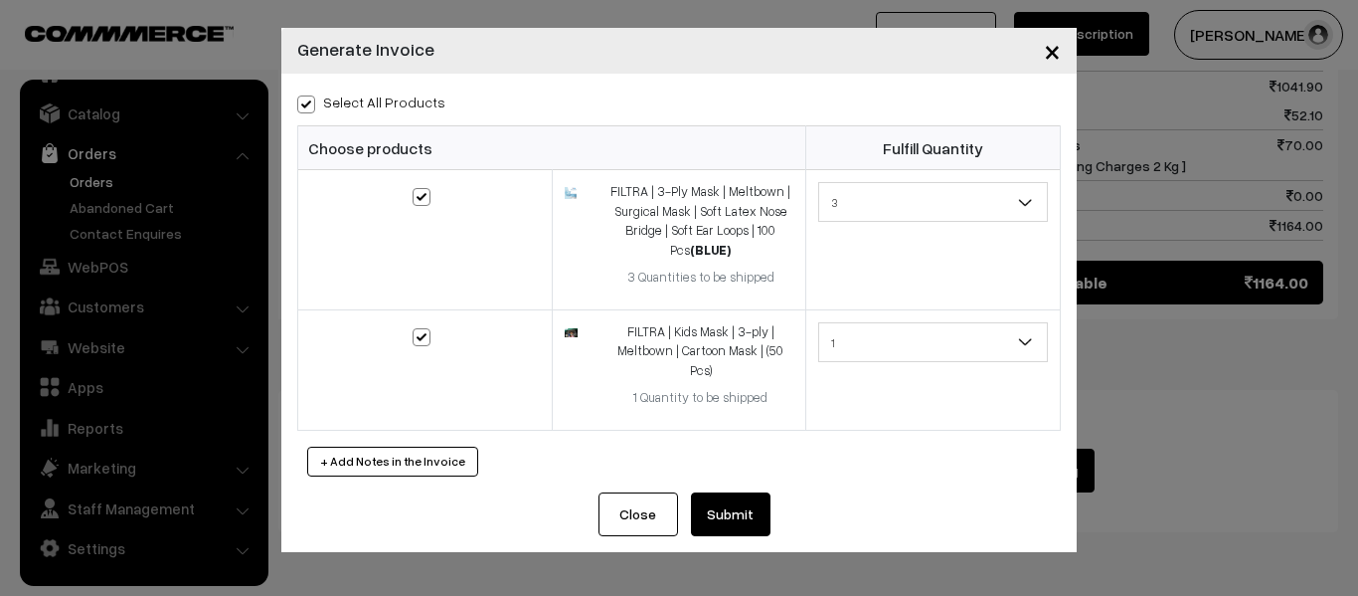
click at [746, 502] on button "Submit" at bounding box center [731, 514] width 80 height 44
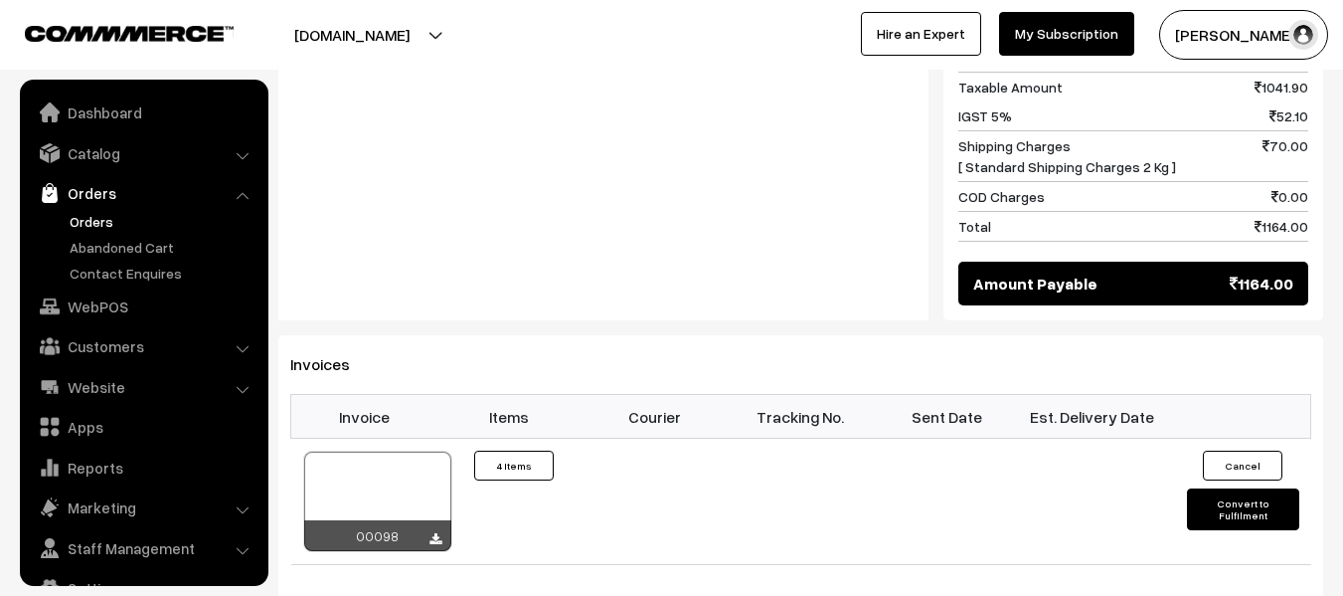
scroll to position [40, 0]
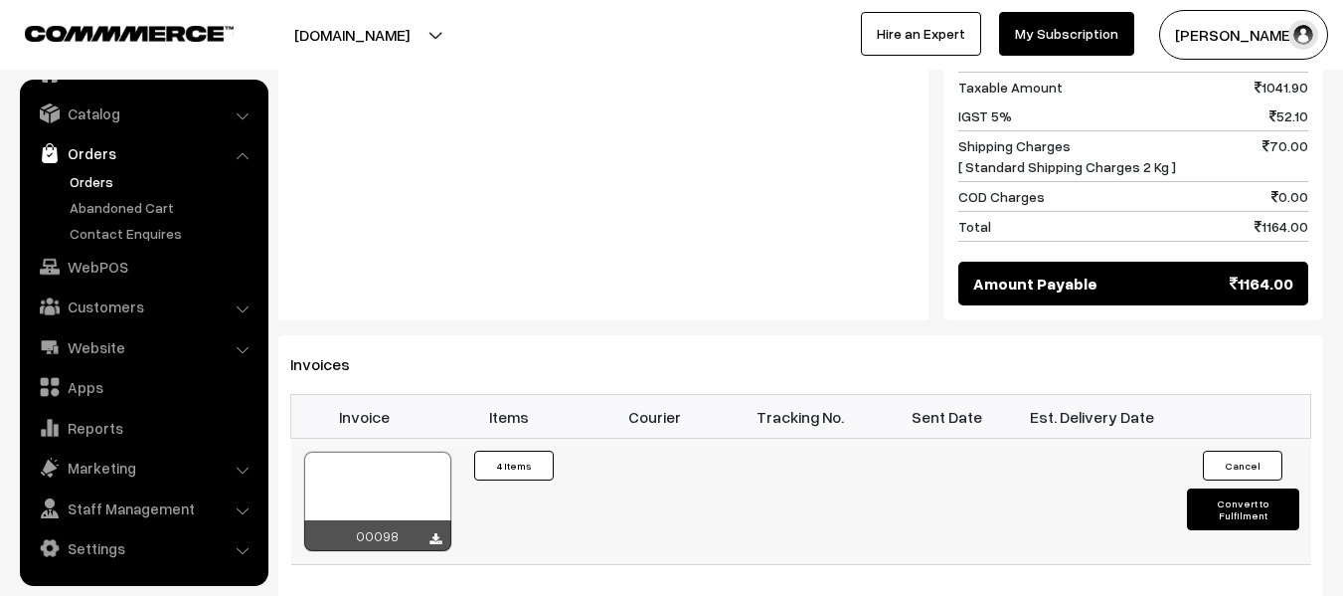
click at [388, 451] on div at bounding box center [377, 500] width 147 height 99
